Goal: Use online tool/utility: Utilize a website feature to perform a specific function

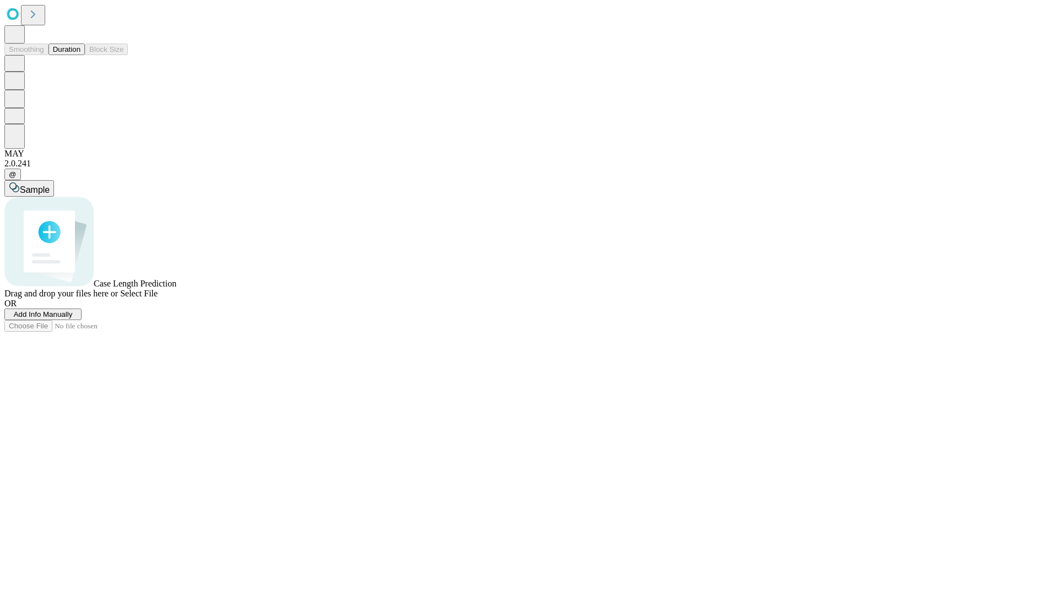
click at [73, 318] on span "Add Info Manually" at bounding box center [43, 314] width 59 height 8
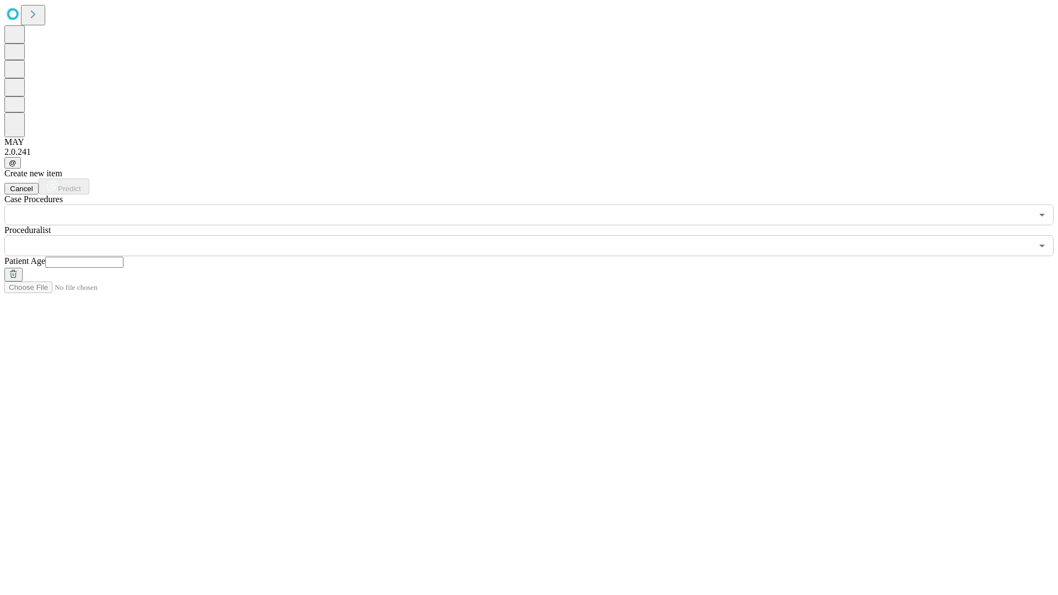
click at [123, 257] on input "text" at bounding box center [84, 262] width 78 height 11
type input "**"
click at [536, 235] on input "text" at bounding box center [517, 245] width 1027 height 21
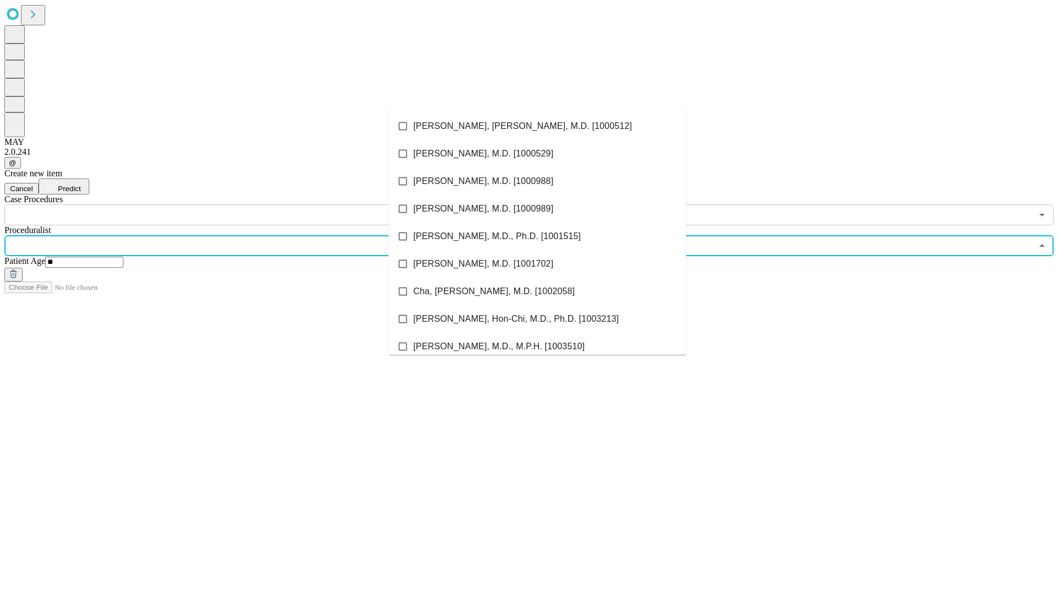
click at [537, 126] on li "[PERSON_NAME], [PERSON_NAME], M.D. [1000512]" at bounding box center [536, 126] width 297 height 28
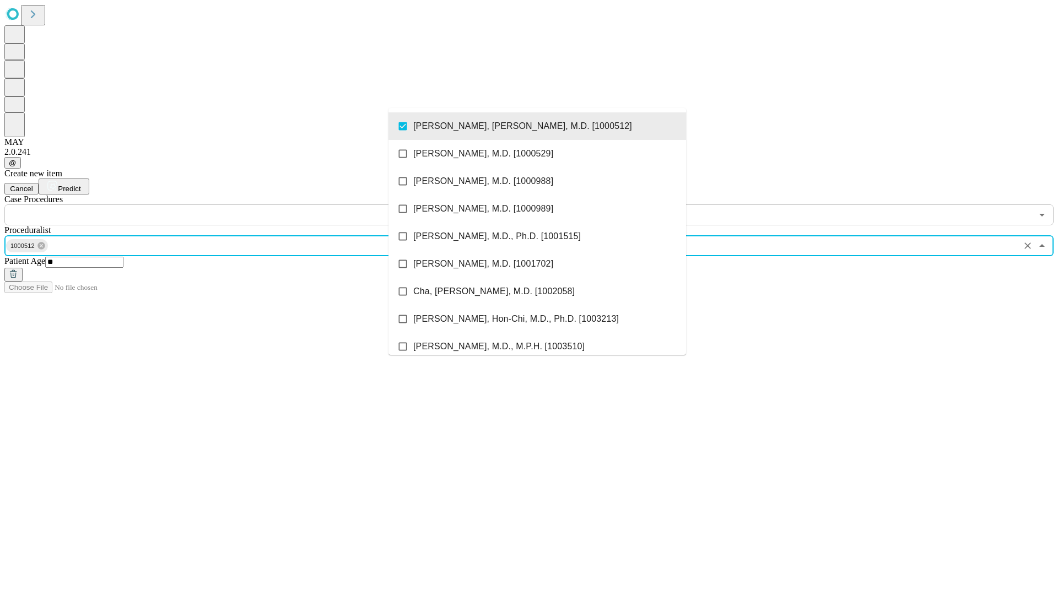
click at [231, 204] on input "text" at bounding box center [517, 214] width 1027 height 21
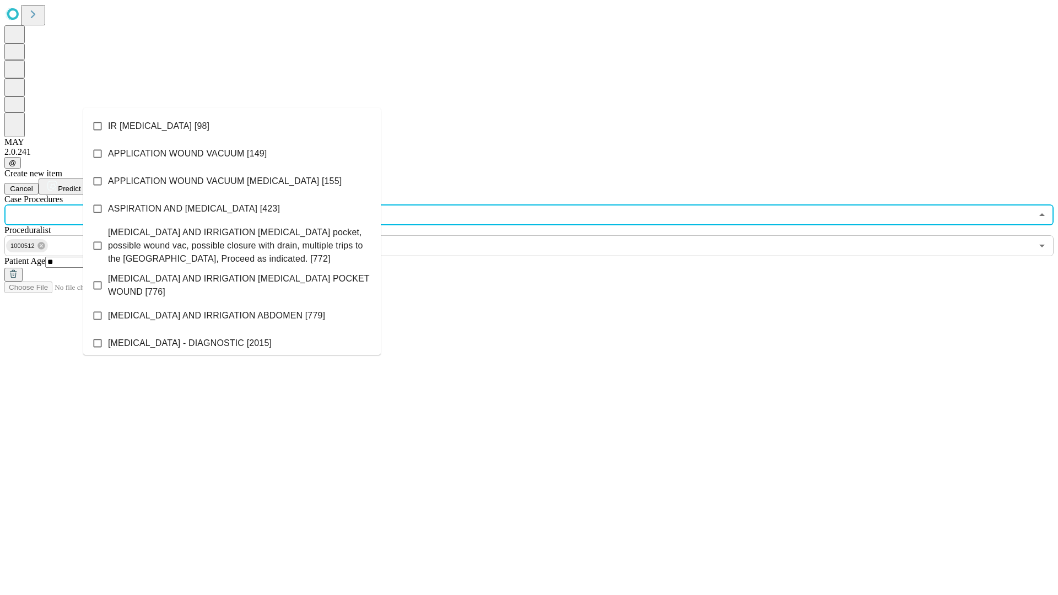
click at [232, 126] on li "IR [MEDICAL_DATA] [98]" at bounding box center [231, 126] width 297 height 28
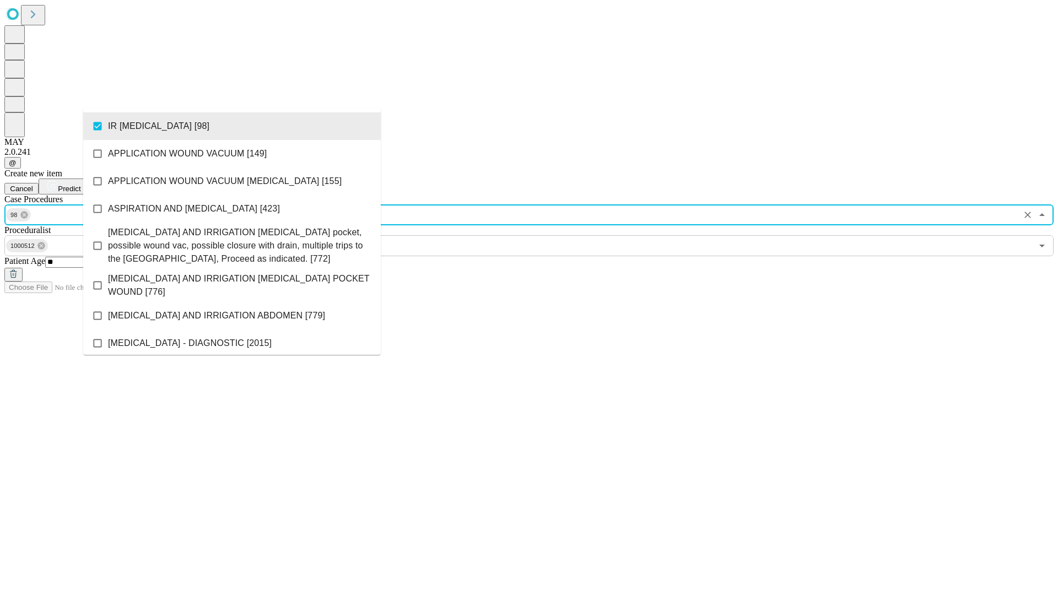
click at [80, 185] on span "Predict" at bounding box center [69, 189] width 23 height 8
